Goal: Information Seeking & Learning: Find specific page/section

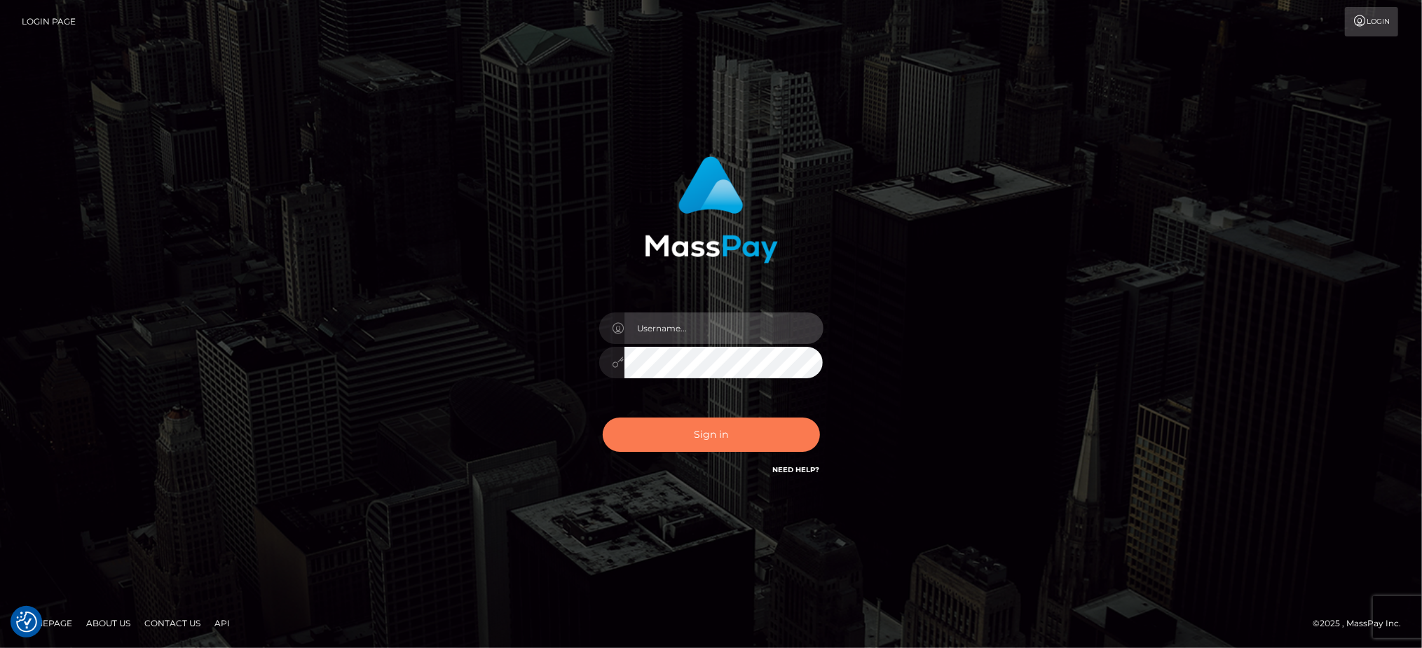
type input "Jiecel"
click at [724, 437] on button "Sign in" at bounding box center [711, 435] width 217 height 34
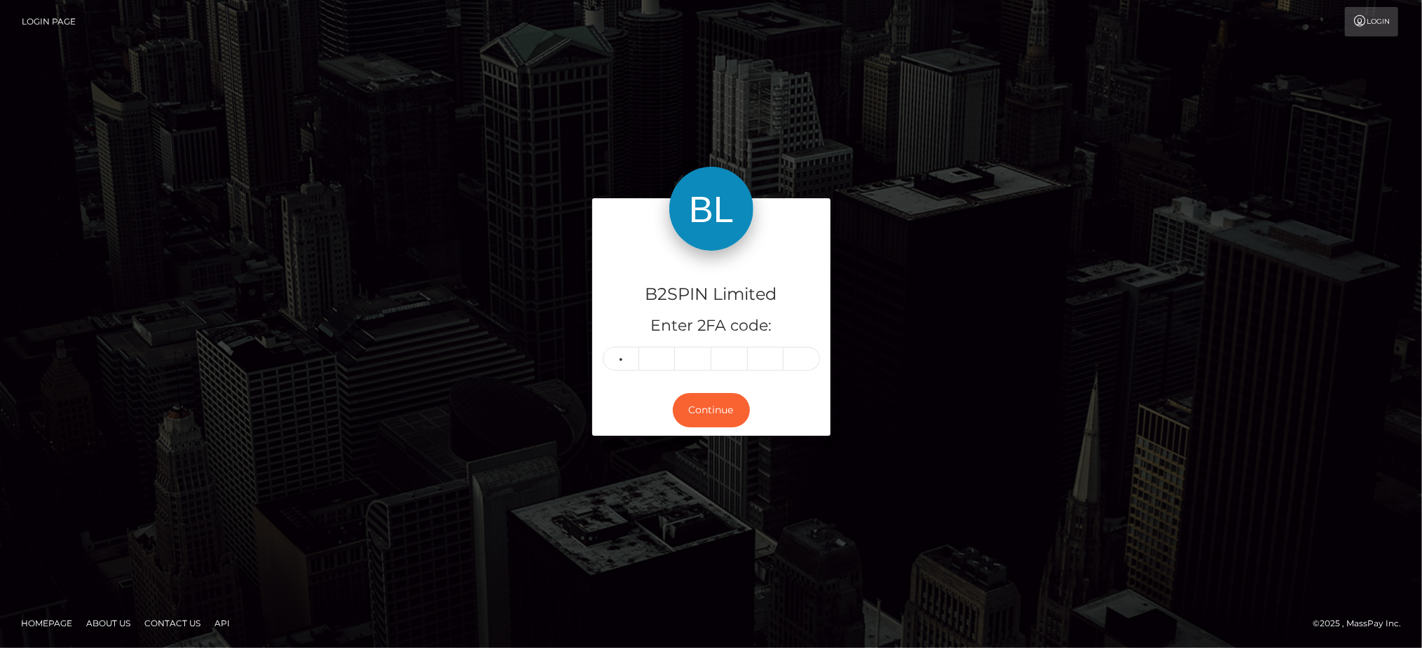
type input "7"
type input "0"
type input "8"
type input "9"
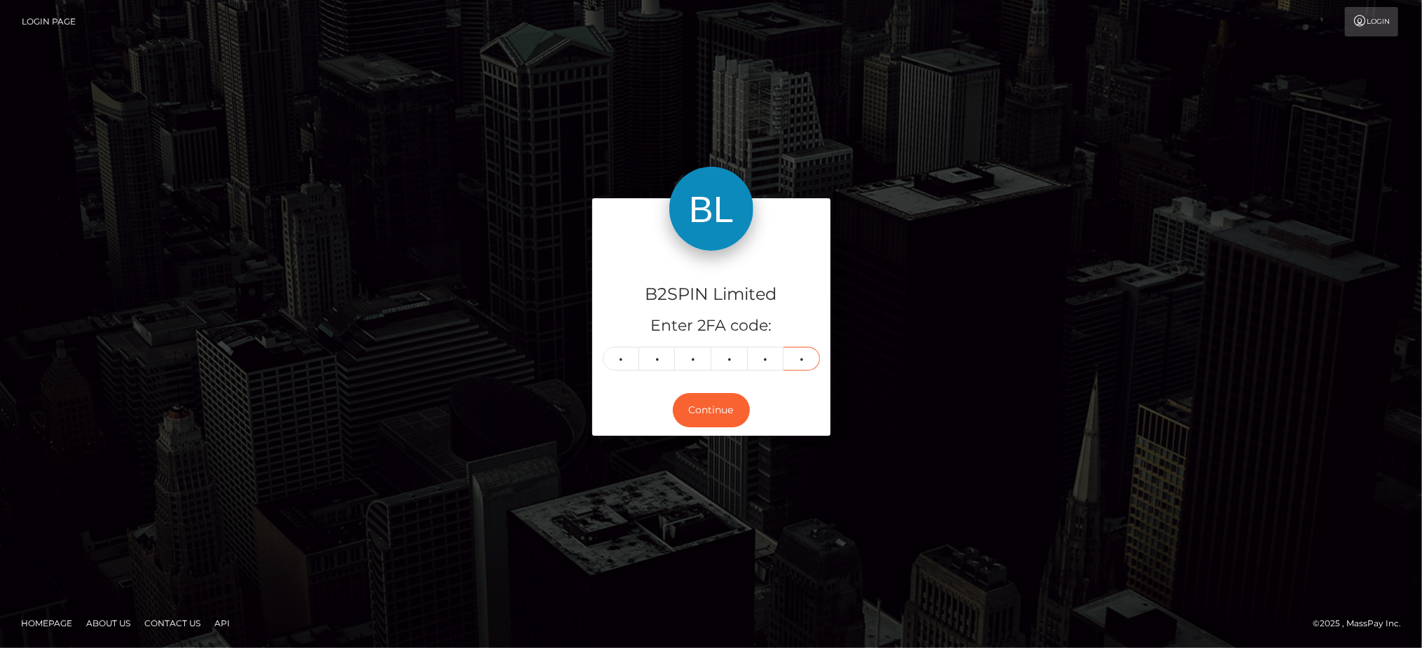
type input "8"
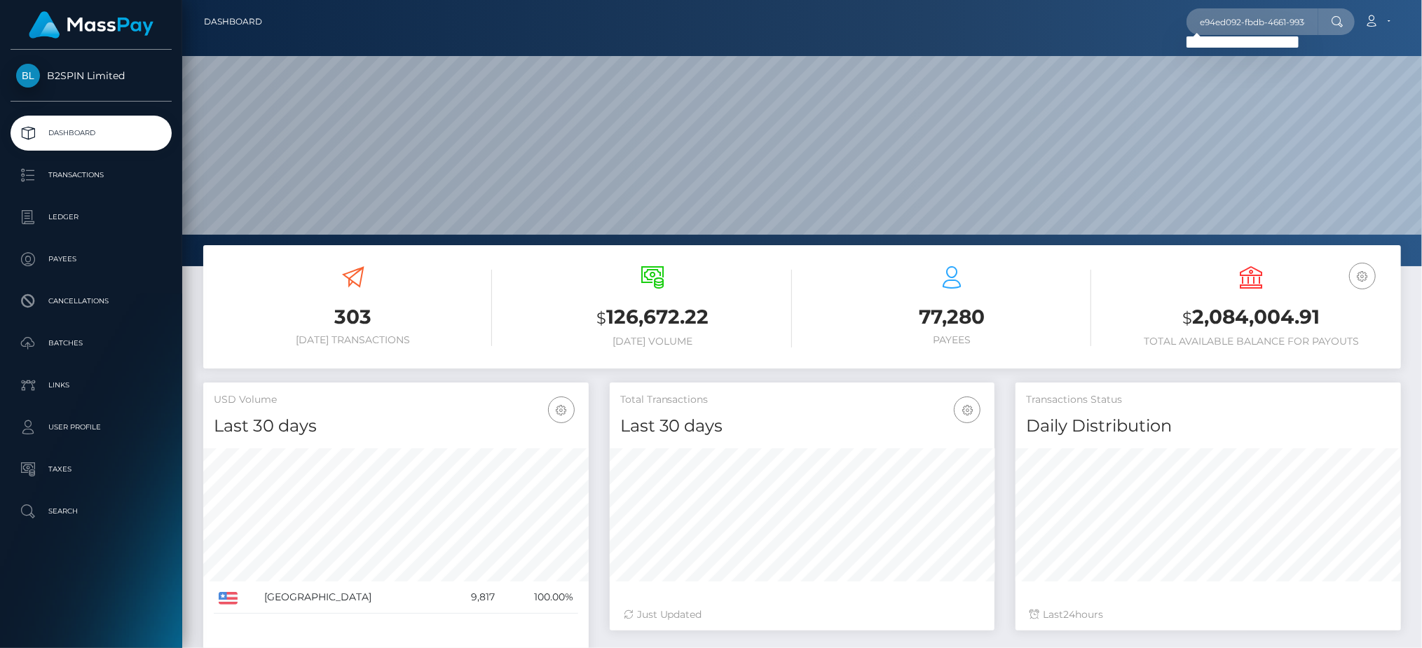
click at [126, 595] on div "B2SPIN Limited Dashboard Transactions Ledger Payees Cancellations Batches" at bounding box center [91, 348] width 182 height 596
click at [1284, 23] on input "e94ed092-fbdb-4661-993d-499fcc44a50b" at bounding box center [1253, 21] width 132 height 27
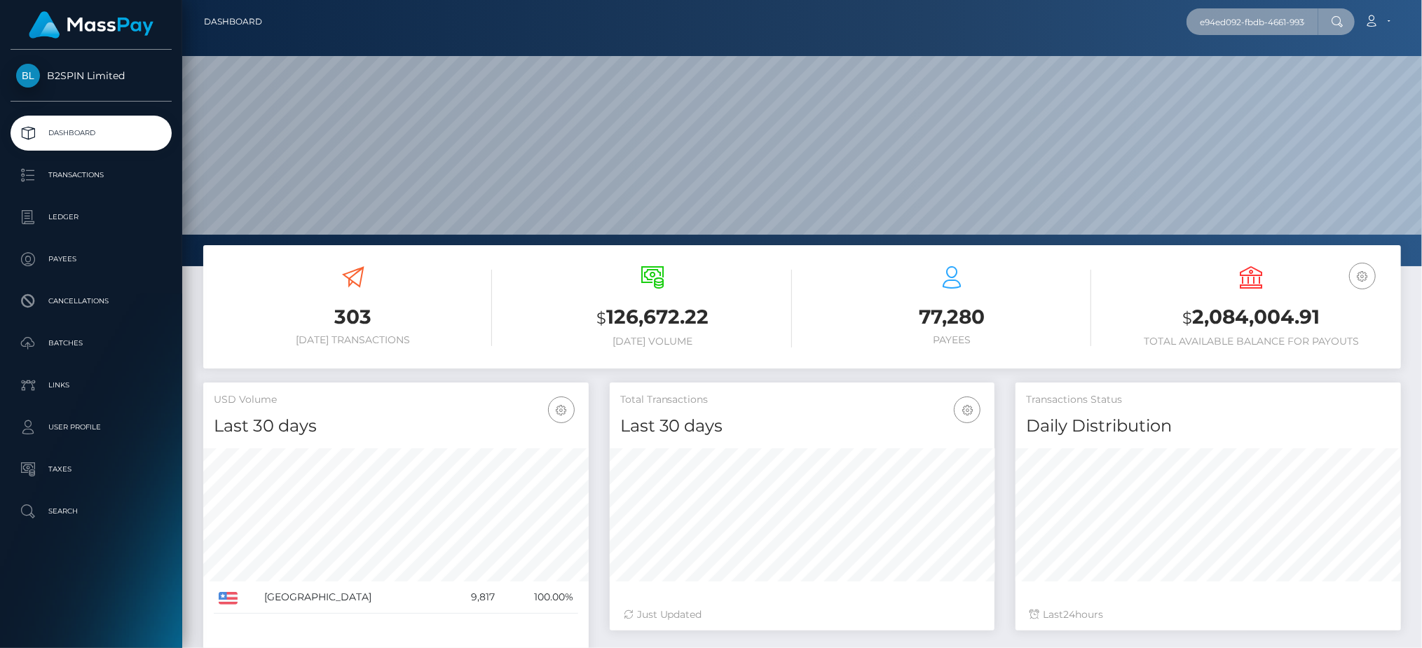
paste input "d0e458cf-e01c-492c-9d7d-542f7af52ad"
click at [1276, 28] on input "d0e458cf-e01c-492c-9d7d-542f7af52adb" at bounding box center [1253, 21] width 132 height 27
paste input "803890076"
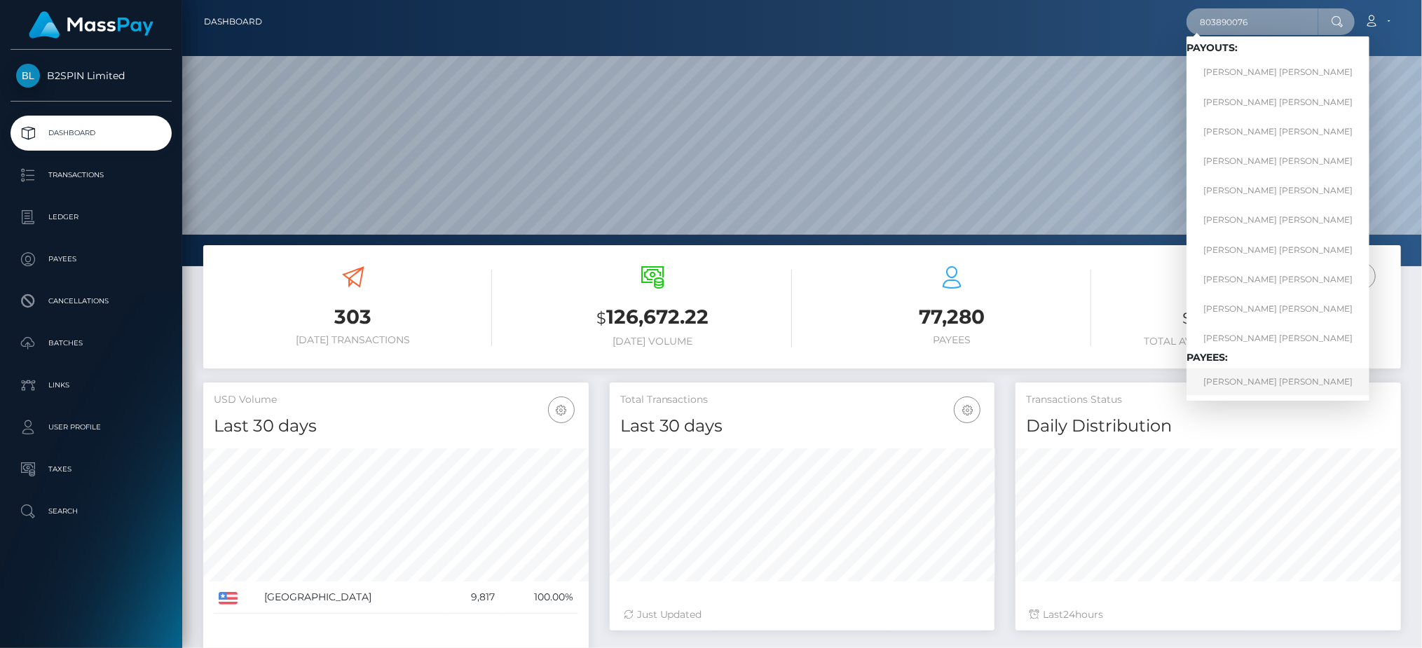
type input "803890076"
click at [1257, 383] on link "SHAWNA LEE BRUNELL" at bounding box center [1278, 382] width 183 height 26
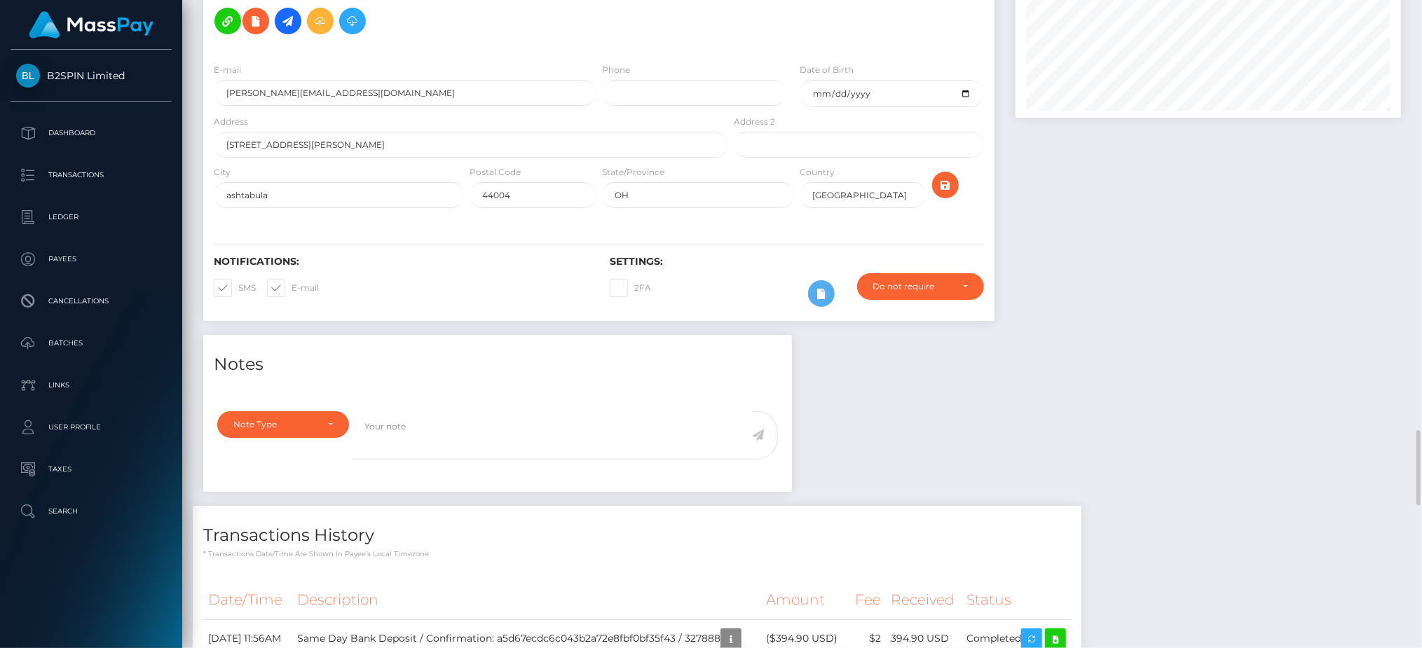
scroll to position [621, 0]
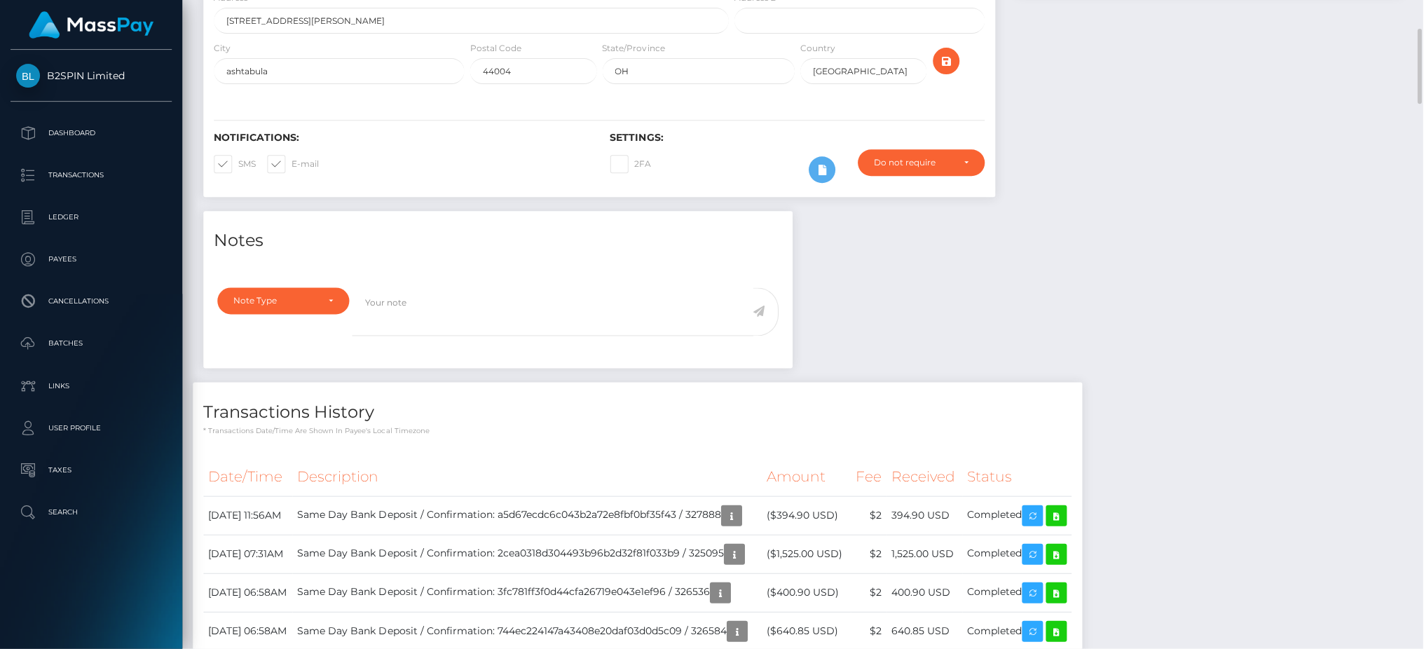
scroll to position [0, 0]
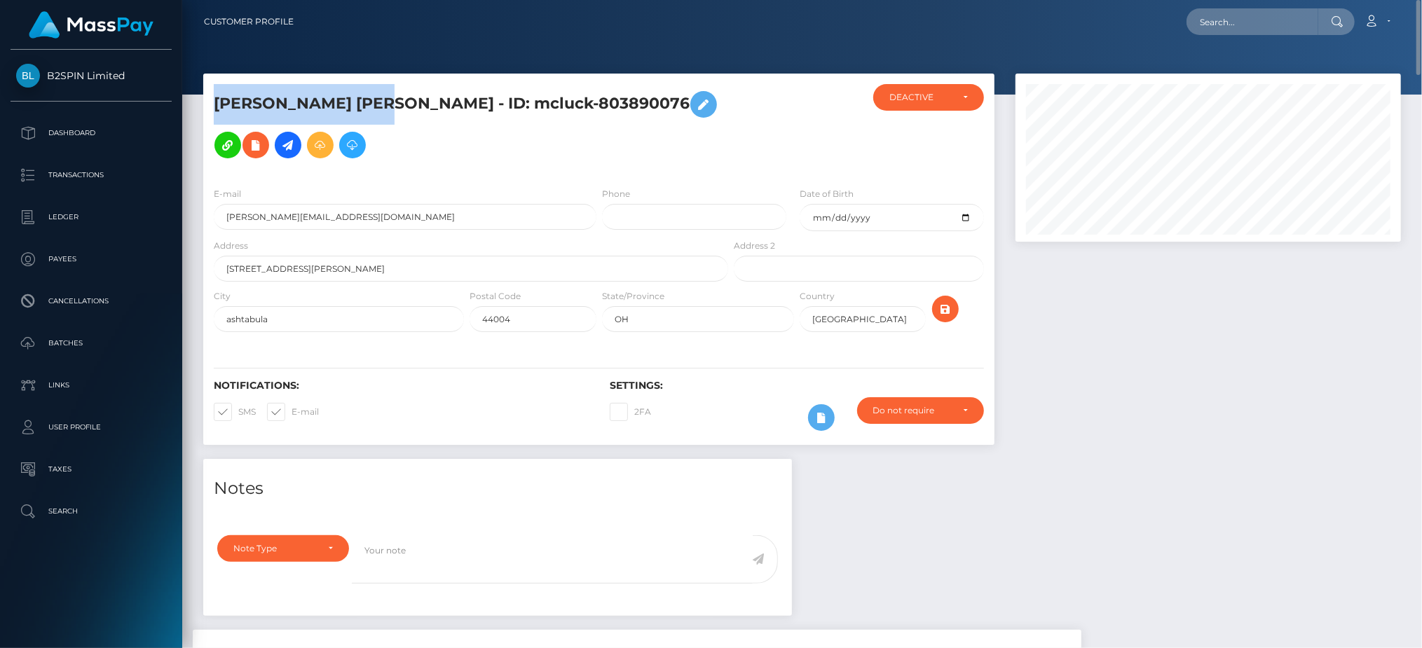
drag, startPoint x: 404, startPoint y: 107, endPoint x: 208, endPoint y: 105, distance: 196.2
click at [208, 105] on div "SHAWNA LEE BRUNELL - ID: mcluck-803890076" at bounding box center [467, 130] width 528 height 92
drag, startPoint x: 404, startPoint y: 102, endPoint x: 214, endPoint y: 104, distance: 190.6
click at [214, 104] on h5 "SHAWNA LEE BRUNELL - ID: mcluck-803890076" at bounding box center [467, 124] width 507 height 81
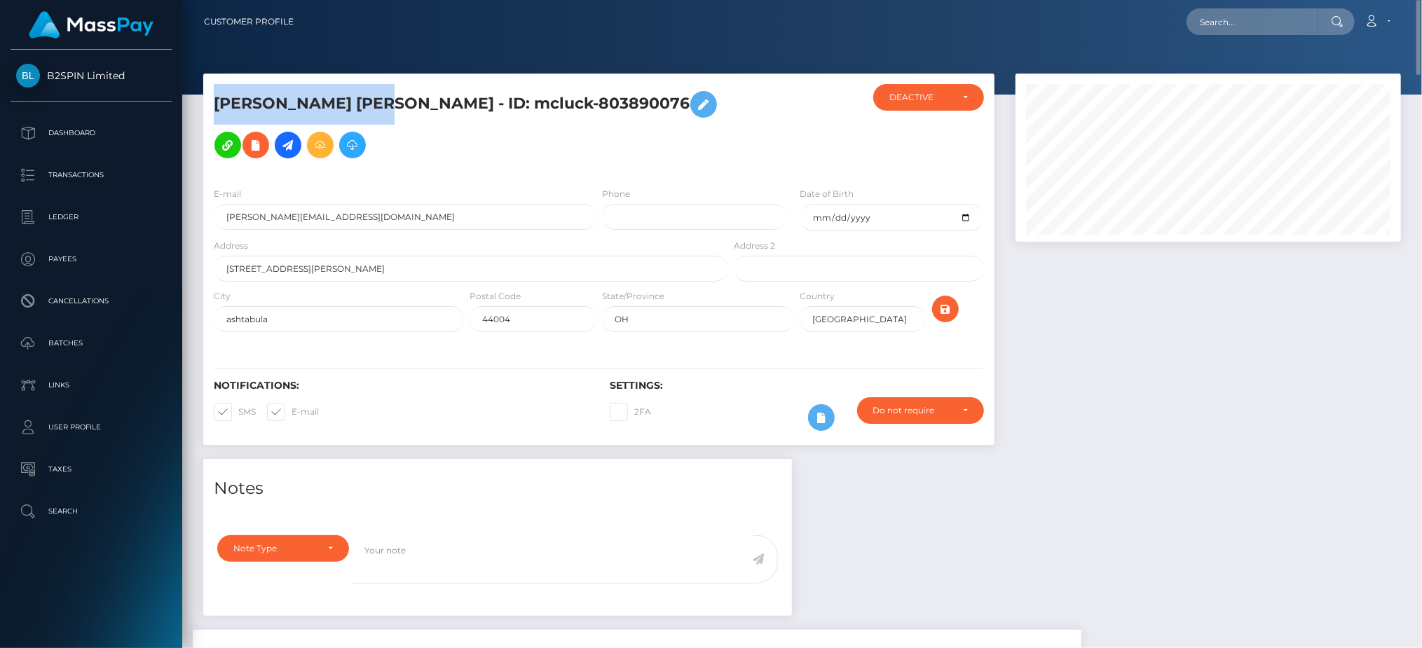
copy h5 "SHAWNA LEE BRUNELL"
drag, startPoint x: 978, startPoint y: 564, endPoint x: 948, endPoint y: 220, distance: 345.4
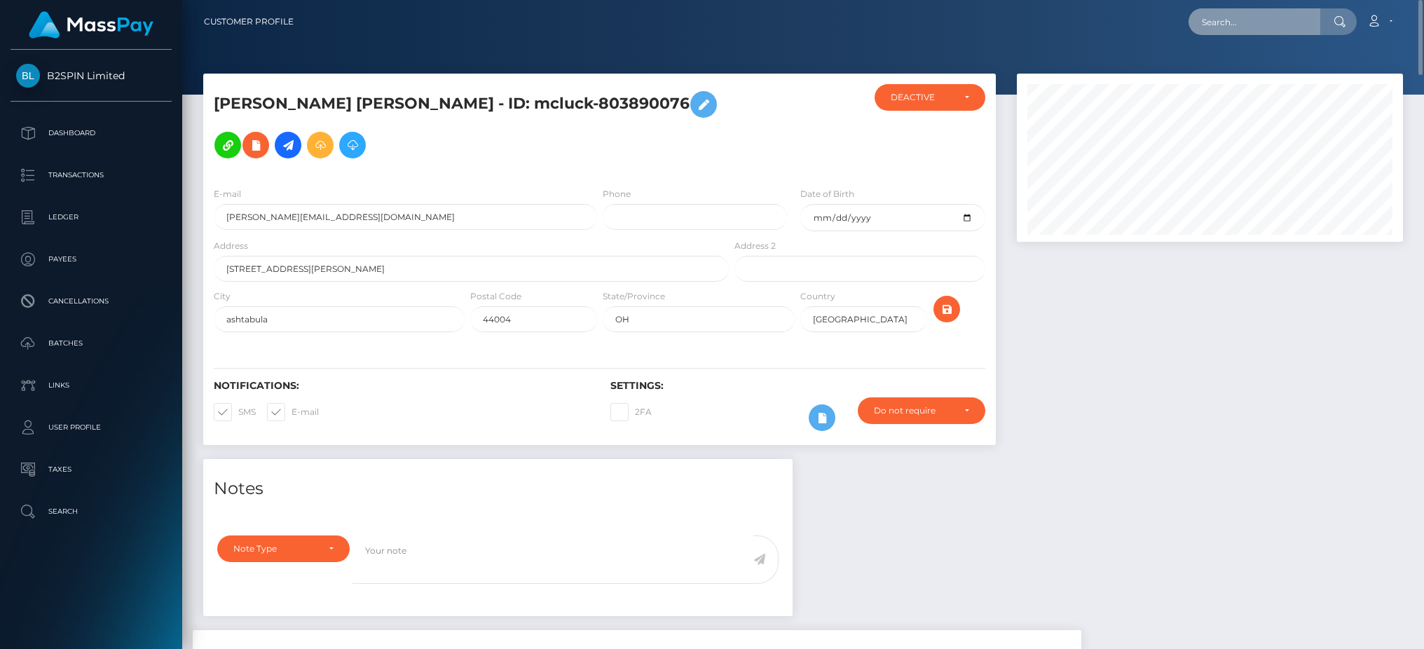
click at [1213, 19] on input "text" at bounding box center [1255, 21] width 132 height 27
paste input "3278149"
drag, startPoint x: 1262, startPoint y: 8, endPoint x: 1167, endPoint y: 13, distance: 95.4
click at [1167, 13] on div "3278149 Loading... Loading... Account Edit Profile Logout" at bounding box center [854, 21] width 1098 height 29
paste input "1271808366"
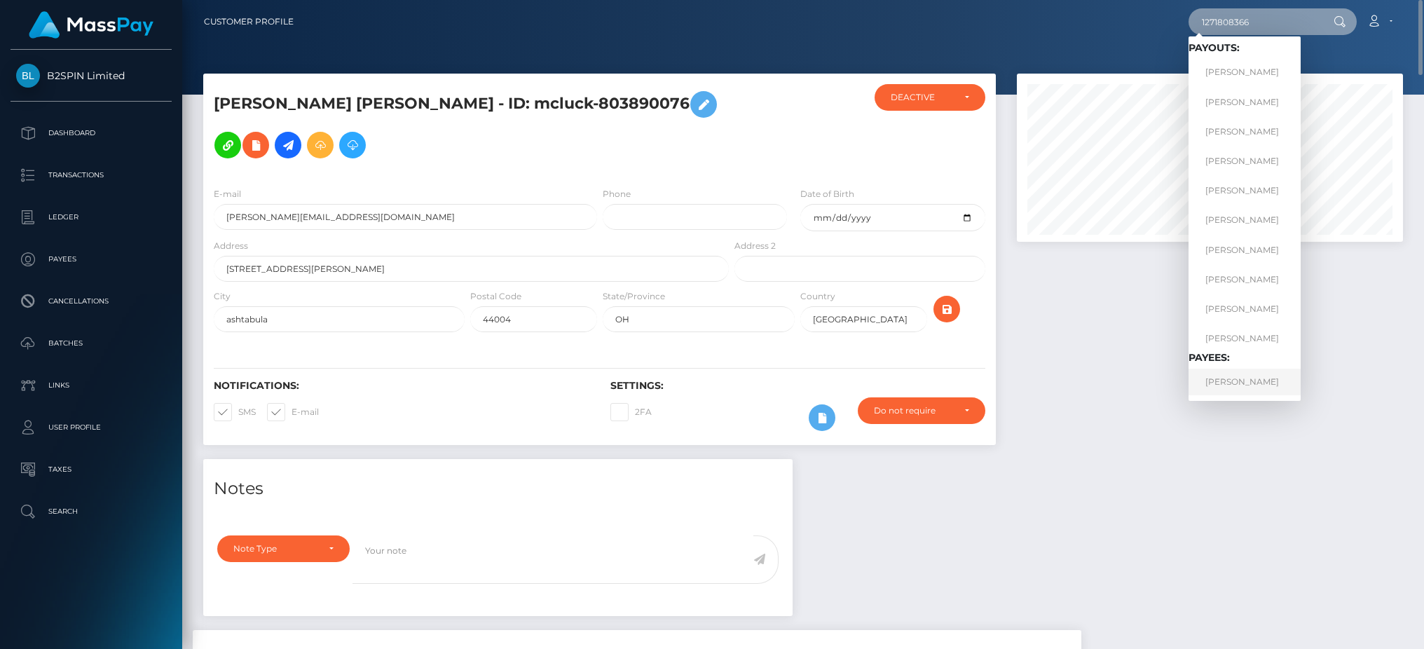
type input "1271808366"
click at [1272, 379] on link "LIZBETH CARBAJAL ABDULLAH" at bounding box center [1245, 382] width 112 height 26
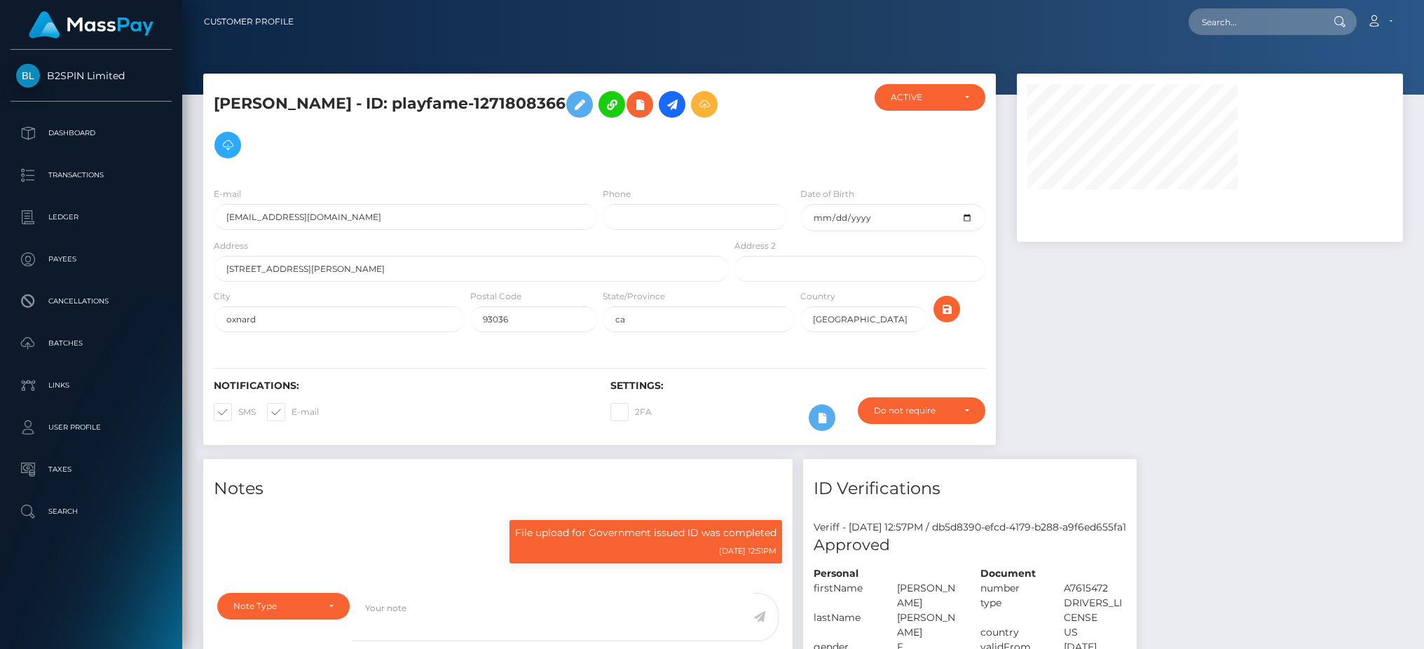
click at [1219, 287] on div at bounding box center [1209, 266] width 407 height 385
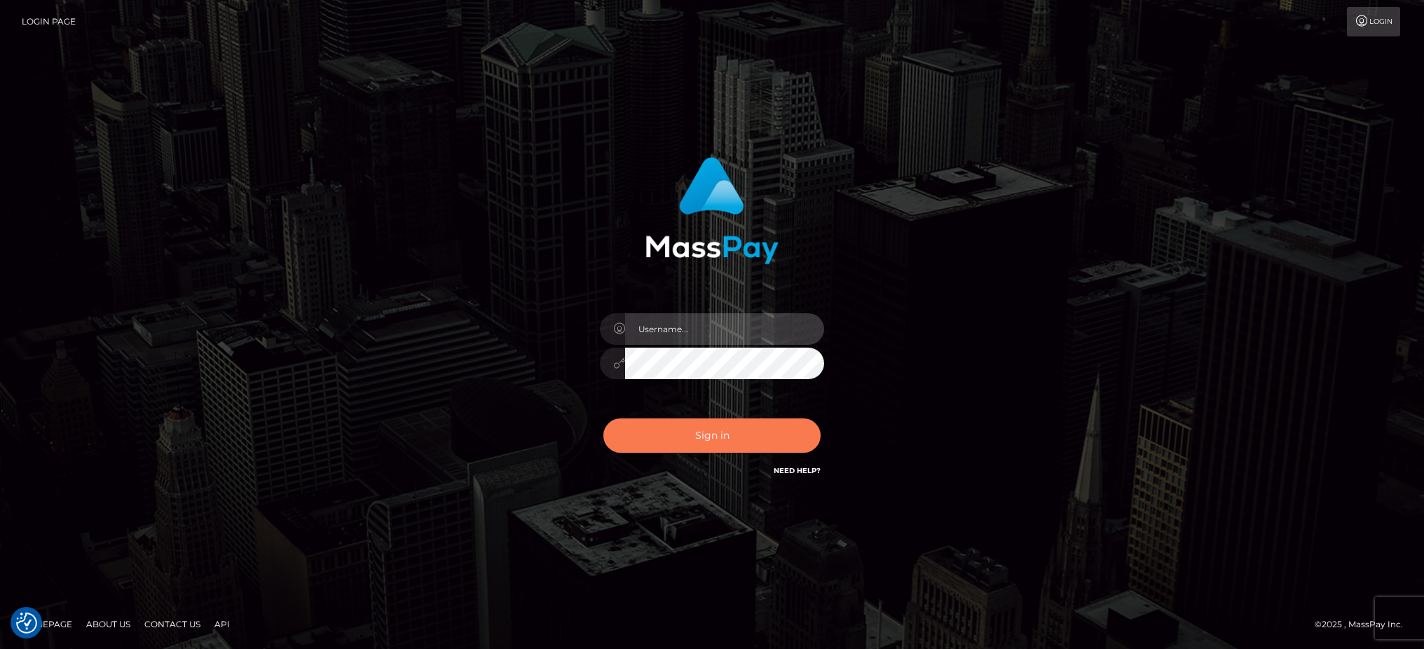
type input "Jiecel"
click at [752, 433] on button "Sign in" at bounding box center [711, 435] width 217 height 34
type input "Jiecel"
click at [681, 426] on button "Sign in" at bounding box center [711, 435] width 217 height 34
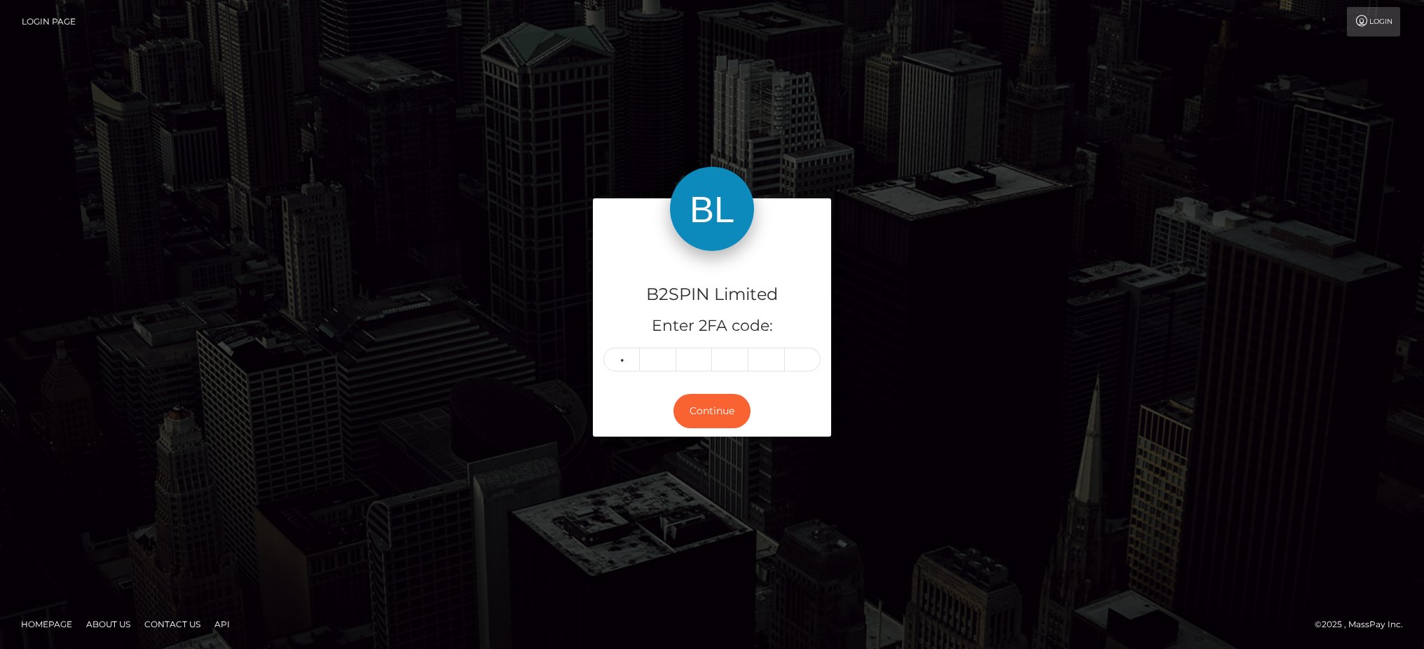
type input "8"
type input "0"
type input "9"
type input "3"
type input "8"
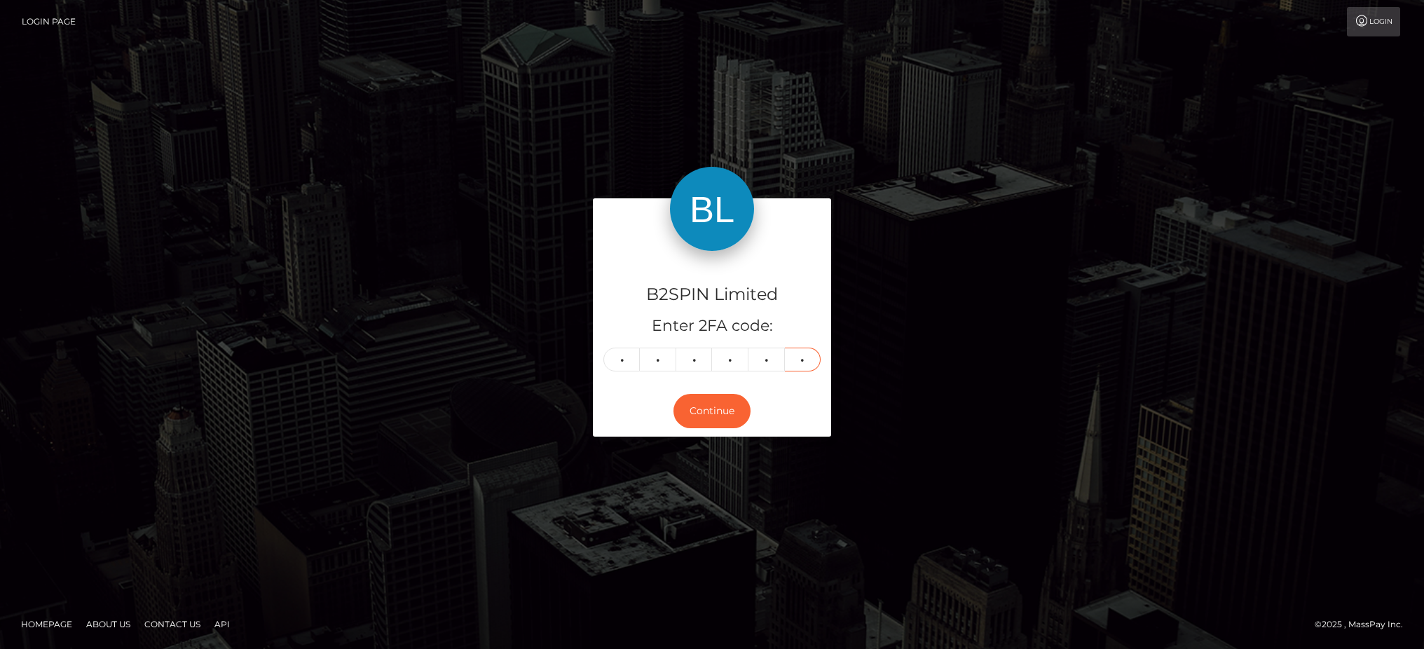
type input "6"
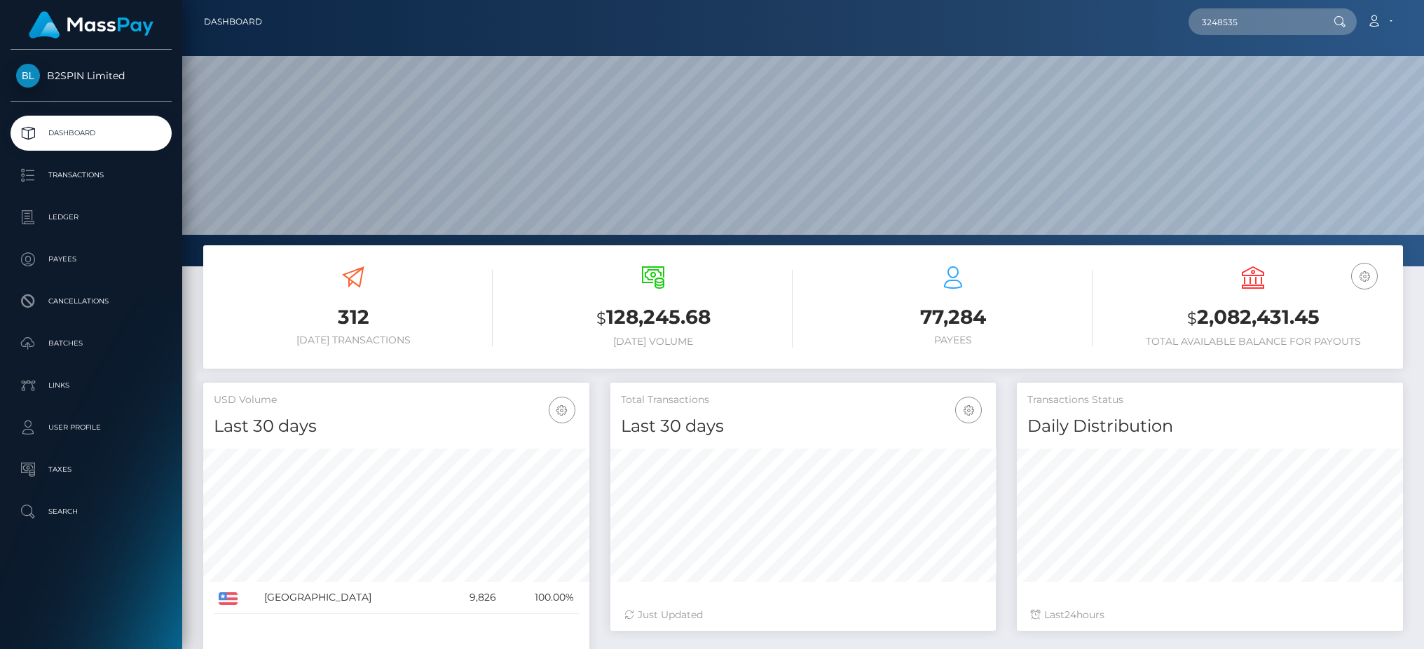
scroll to position [249, 385]
click at [1262, 27] on input "3248535" at bounding box center [1255, 21] width 132 height 27
type input "3248535"
click at [1254, 83] on link "MERRY CHRISTINA JOY WILLIAMS" at bounding box center [1280, 73] width 183 height 26
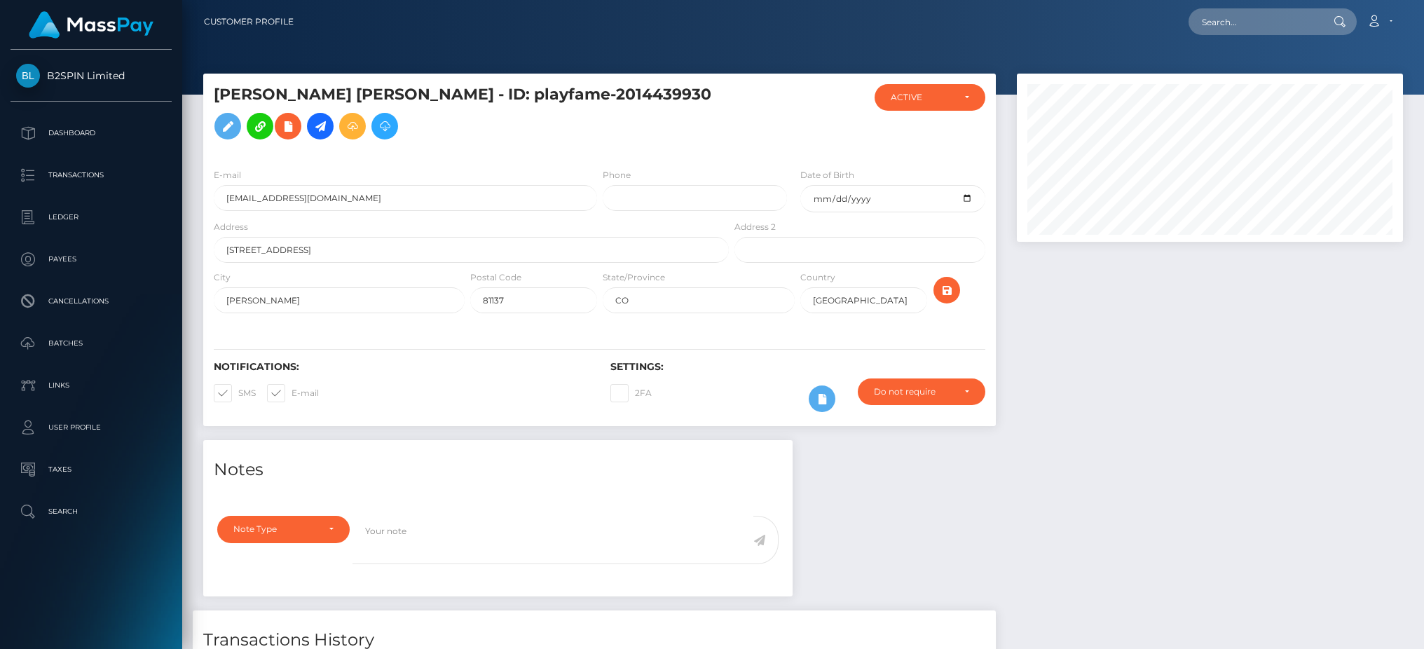
click at [1159, 376] on div at bounding box center [1209, 257] width 407 height 367
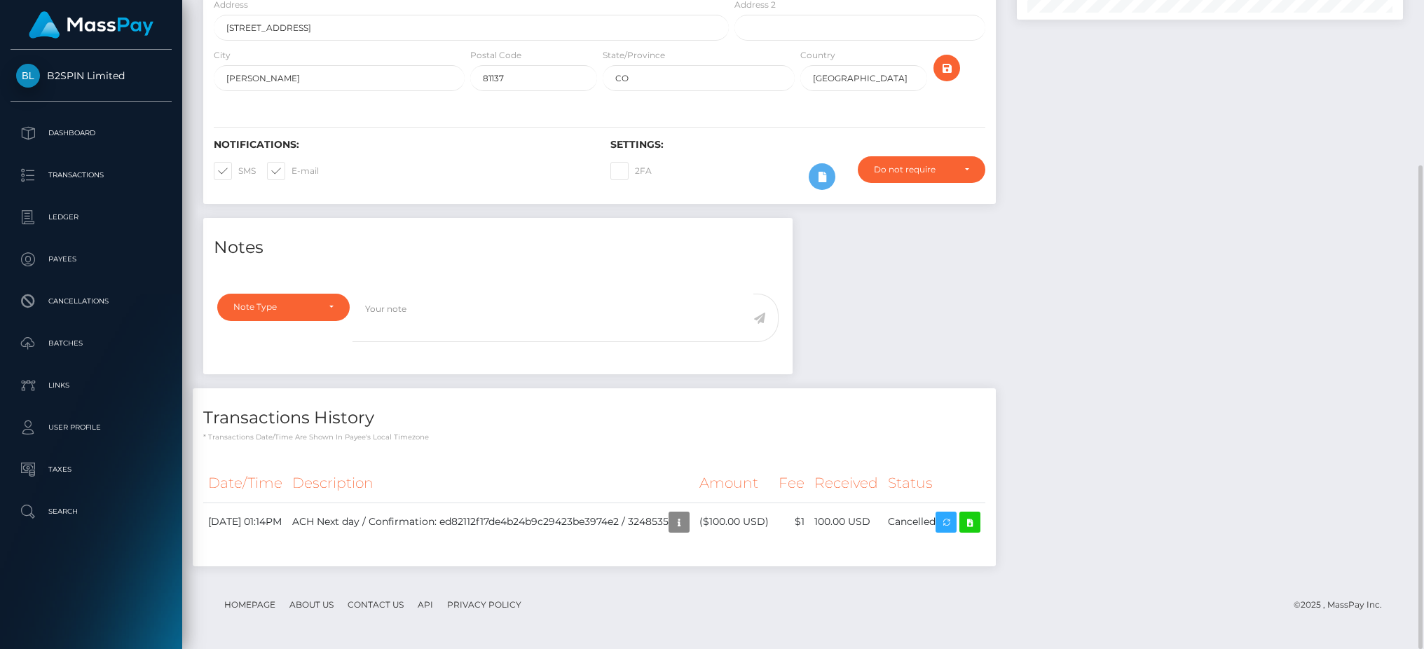
scroll to position [168, 385]
